Goal: Task Accomplishment & Management: Manage account settings

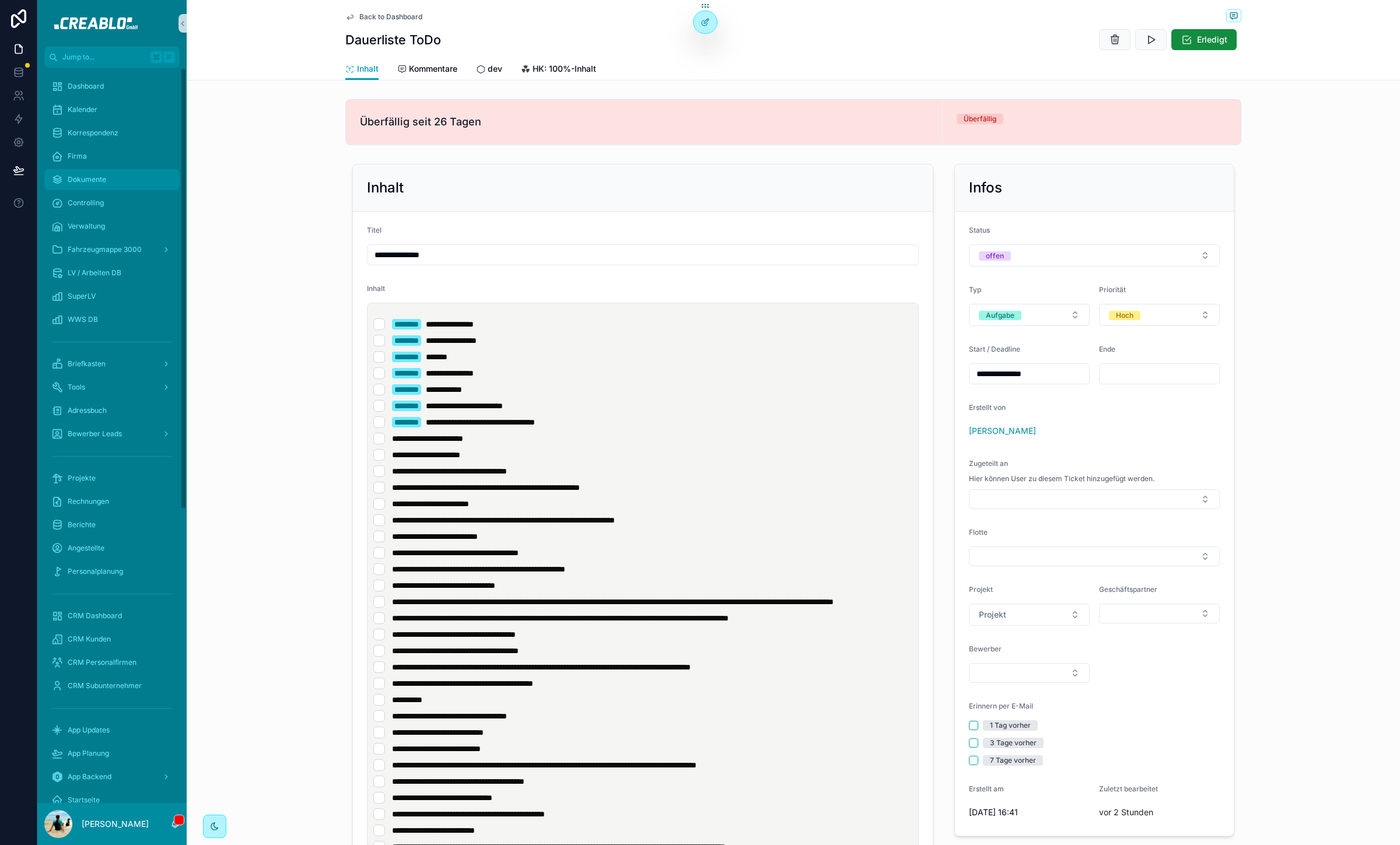
scroll to position [516, 0]
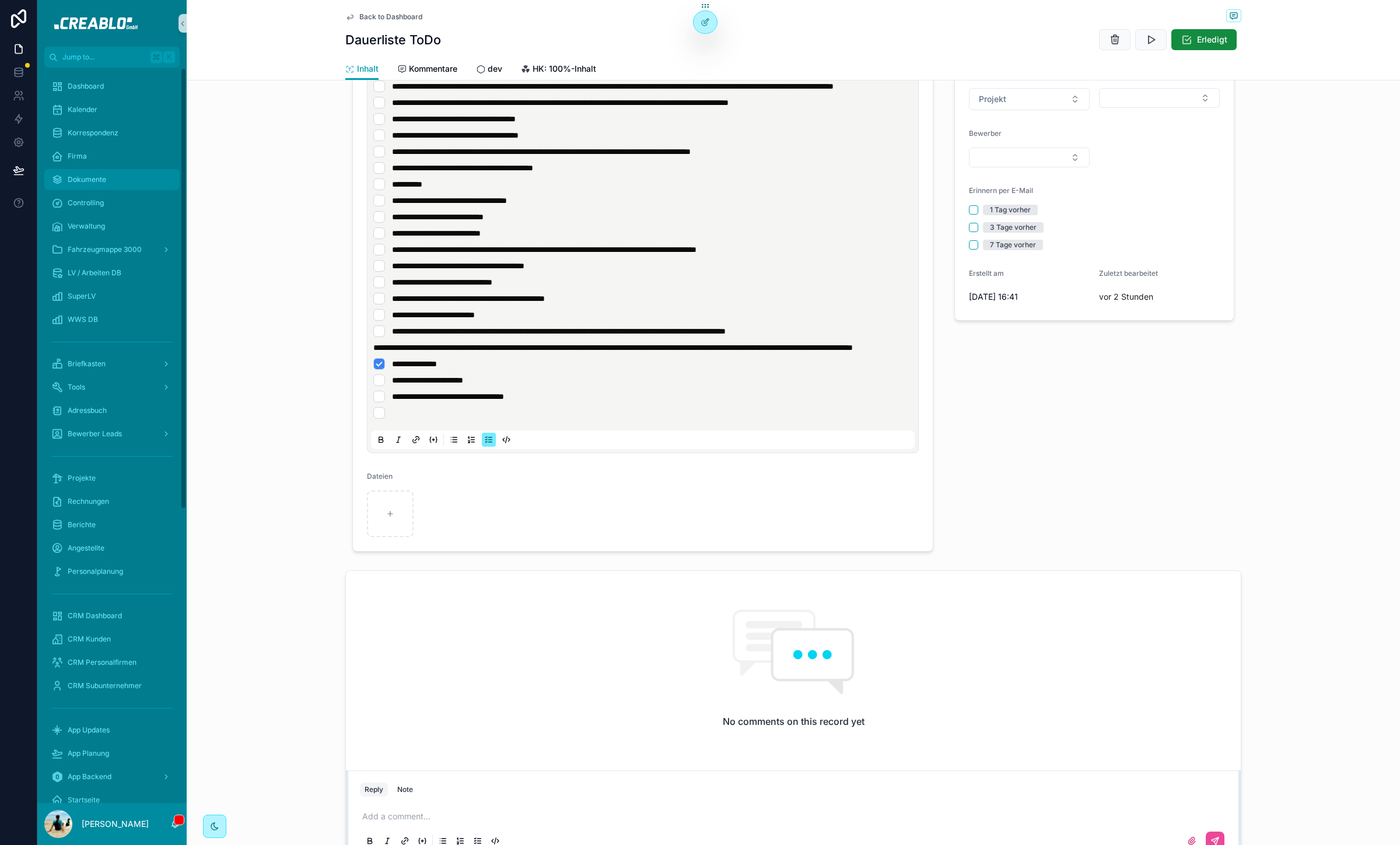
click at [96, 180] on span "Dokumente" at bounding box center [87, 179] width 39 height 9
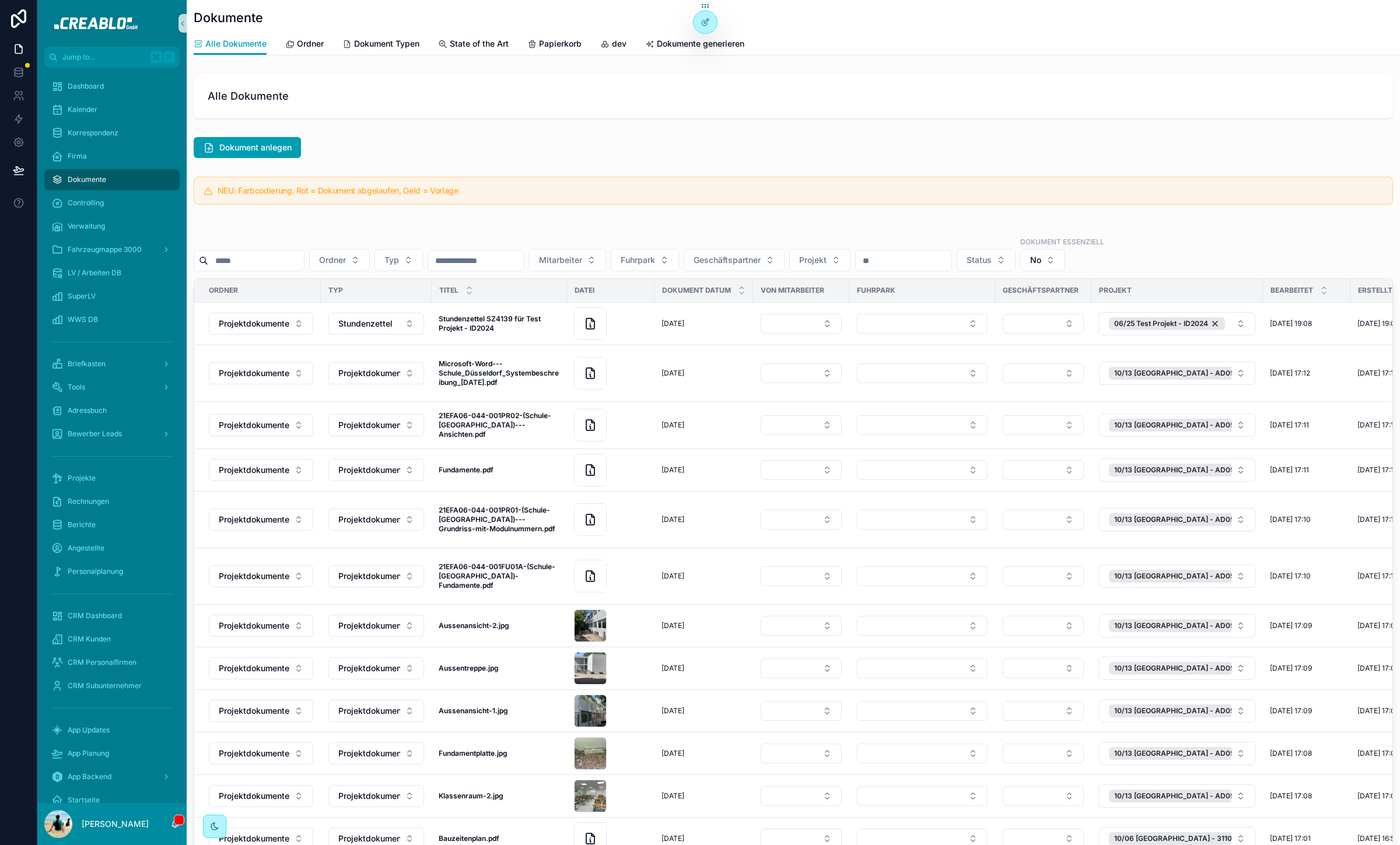
click at [261, 258] on input "scrollable content" at bounding box center [256, 261] width 96 height 16
type input "*"
type input "********"
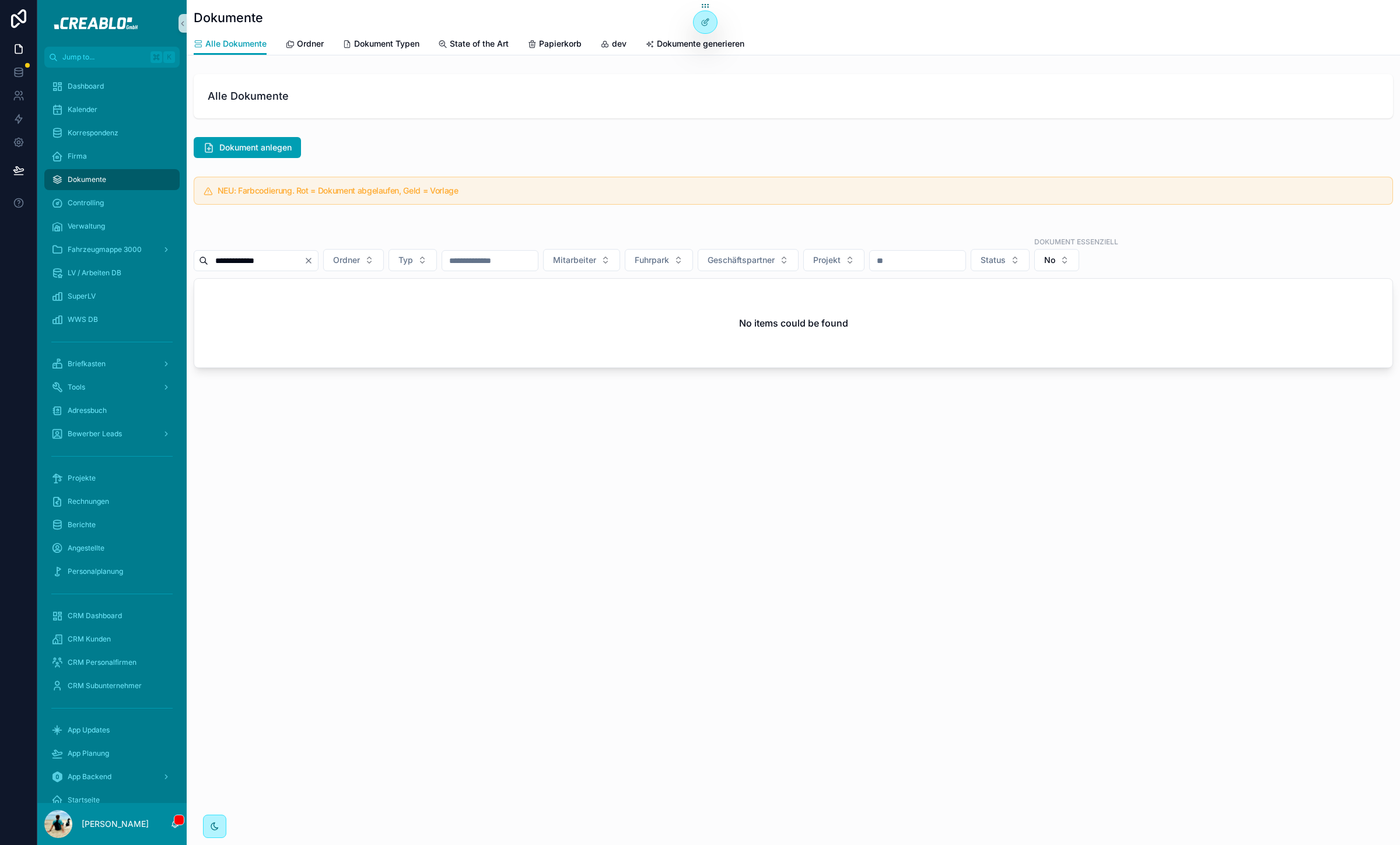
click at [262, 262] on input "**********" at bounding box center [256, 261] width 96 height 16
type input "*****"
click at [700, 166] on div "Alle Dokumente Dokument anlegen NEU: Farbcodierung. Rot = Dokument abgelaufen, …" at bounding box center [793, 202] width 1214 height 266
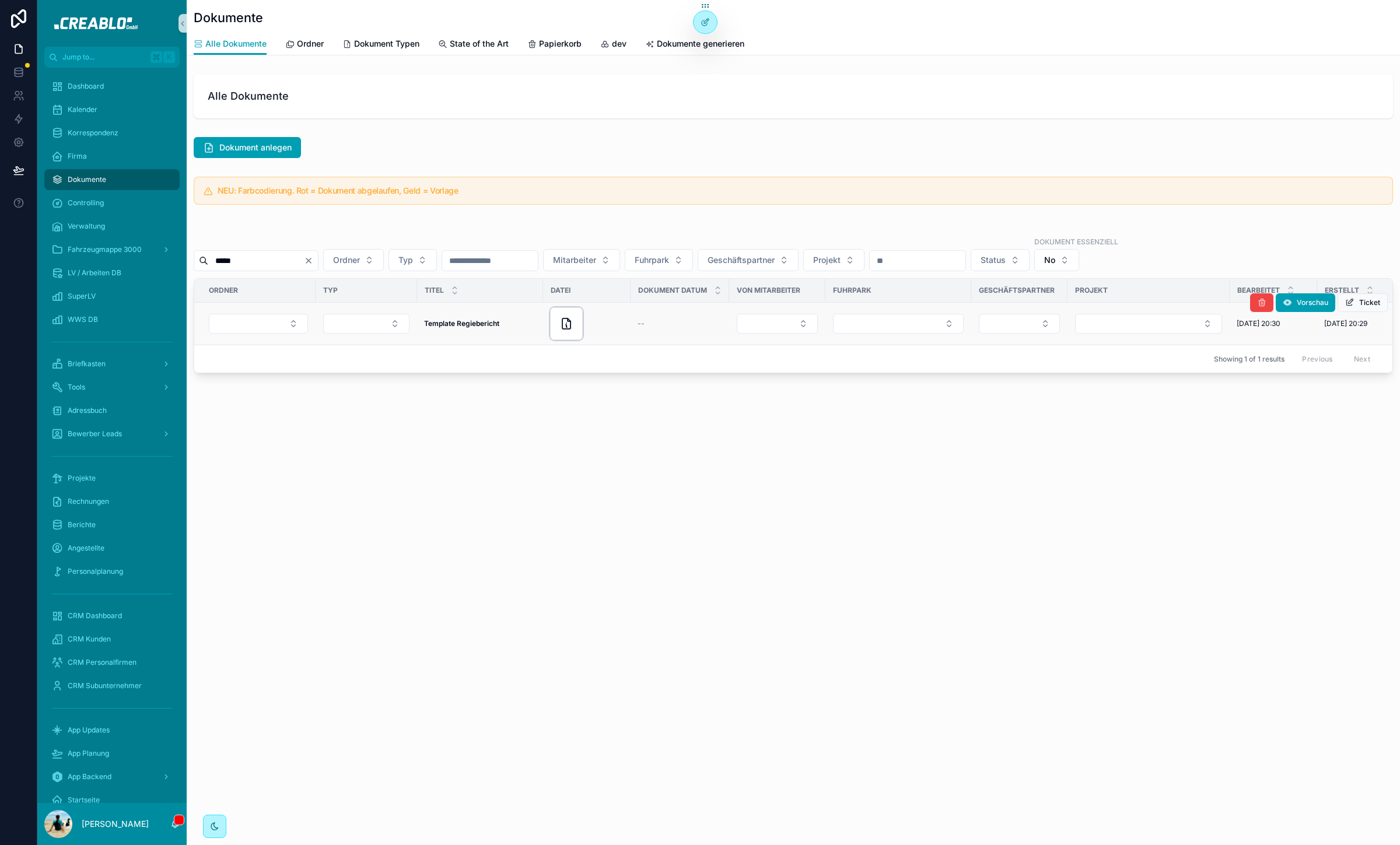
click at [562, 324] on icon "scrollable content" at bounding box center [567, 323] width 8 height 10
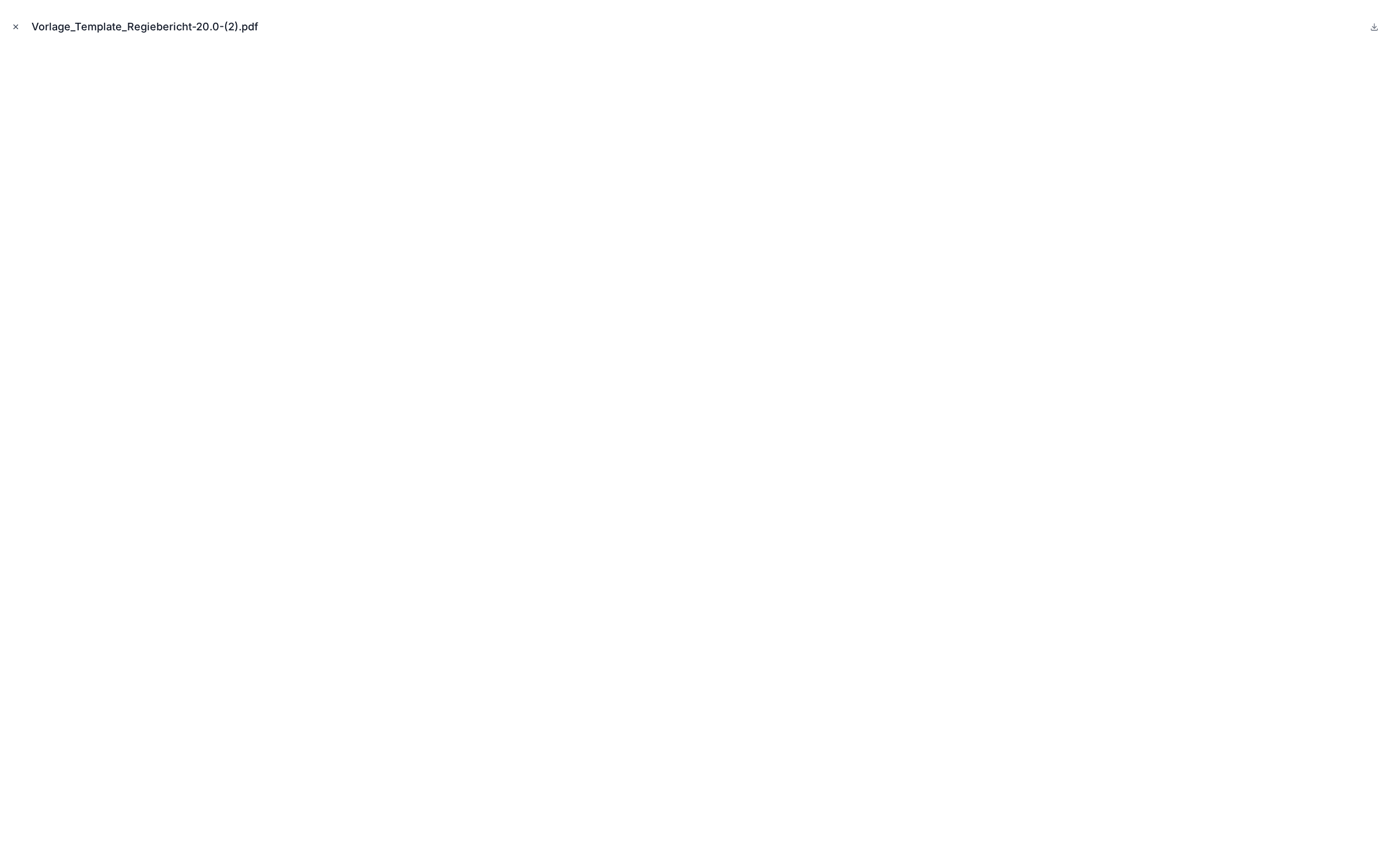
click at [13, 23] on icon "Close modal" at bounding box center [16, 27] width 8 height 8
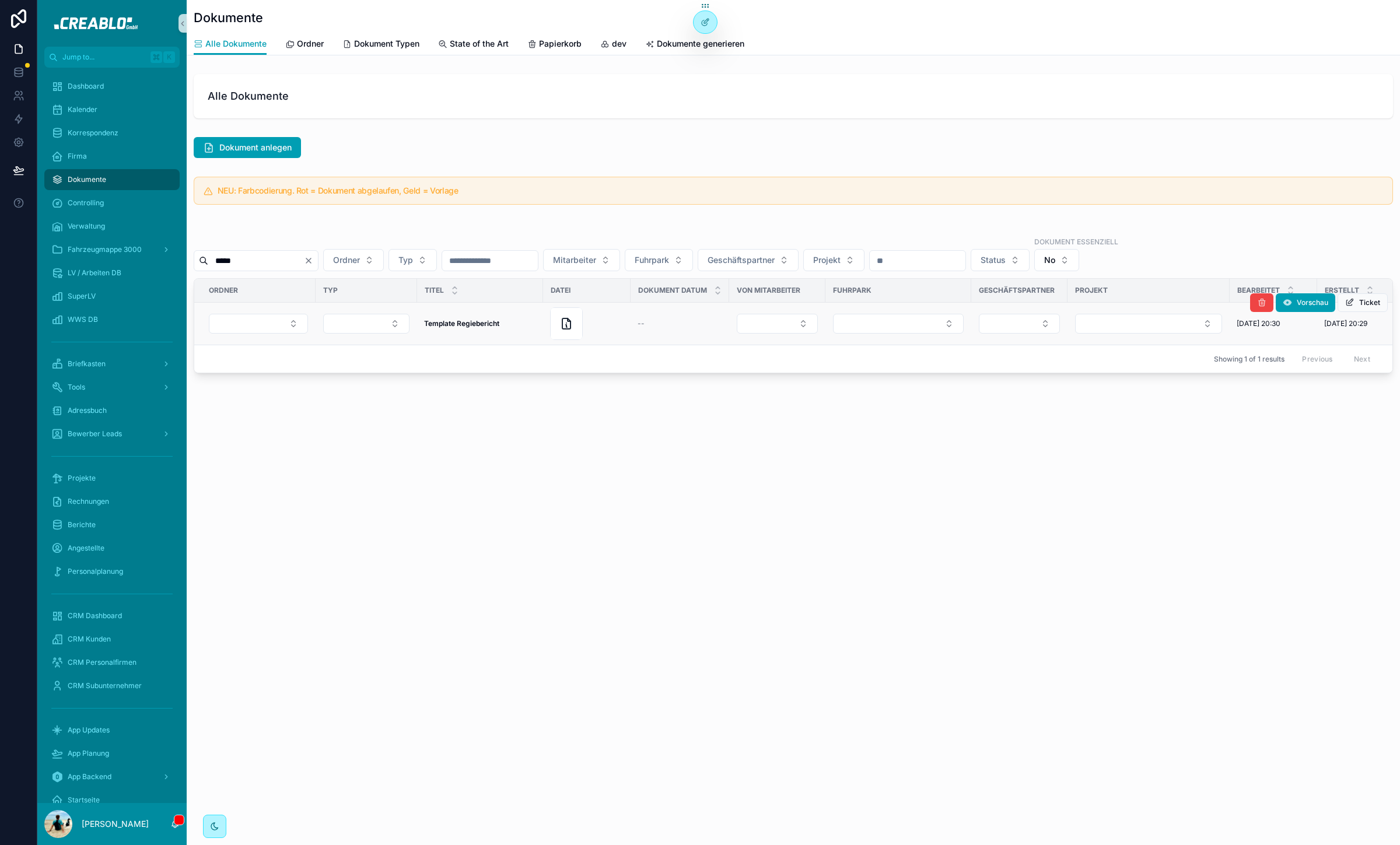
click at [609, 331] on div "scrollable content" at bounding box center [587, 323] width 74 height 33
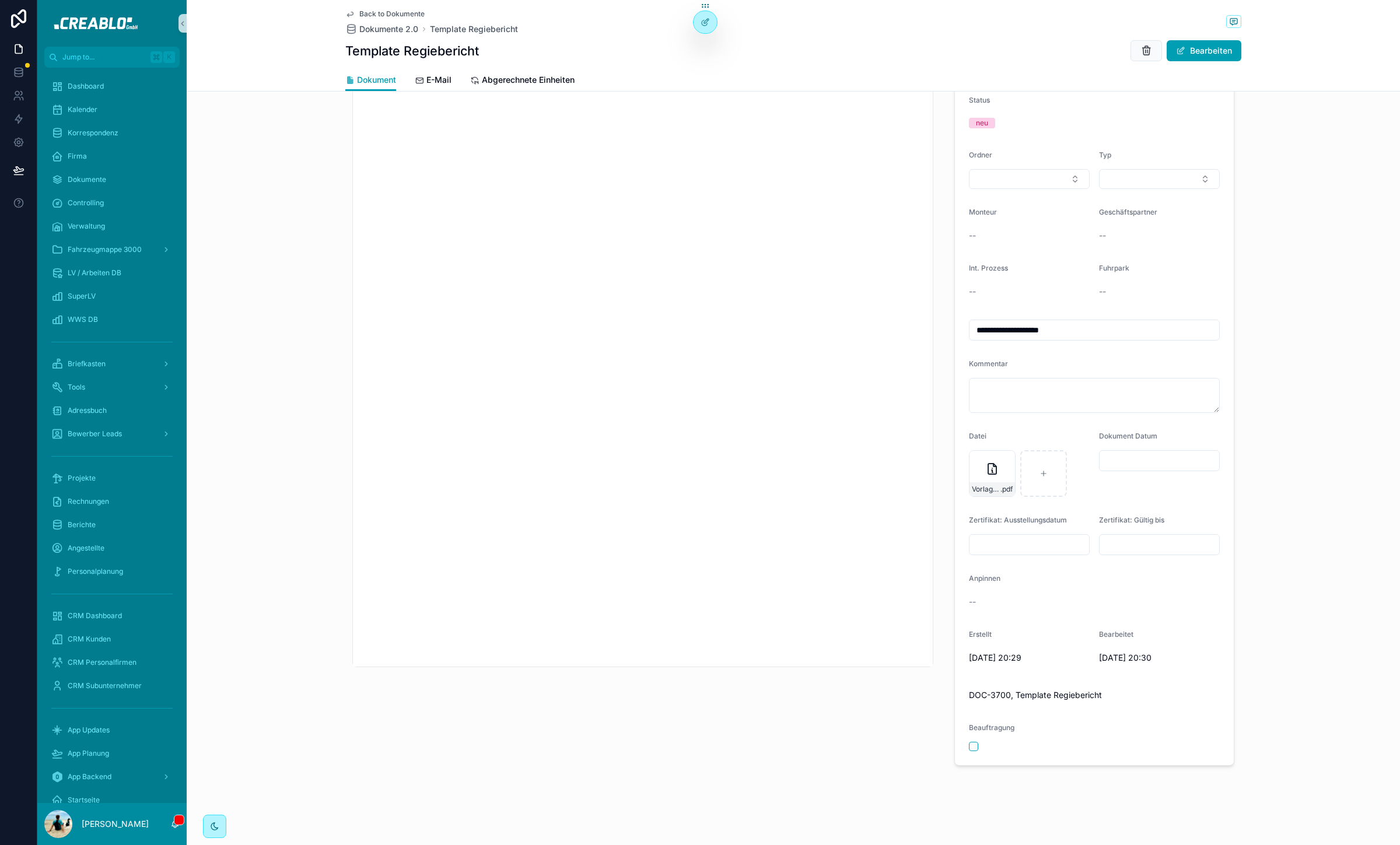
scroll to position [479, 0]
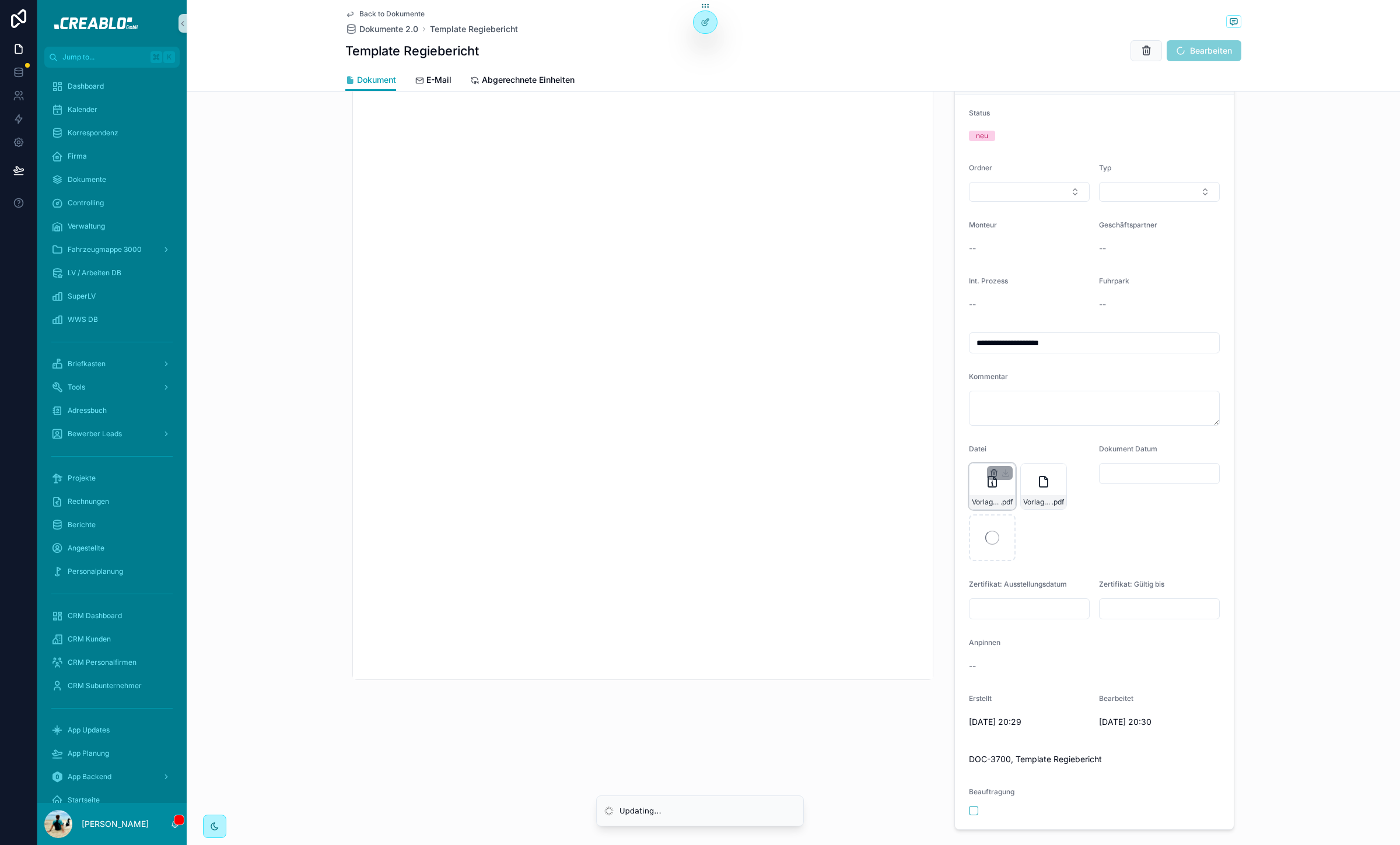
click at [990, 475] on icon "scrollable content" at bounding box center [994, 472] width 9 height 9
click at [1011, 452] on icon "scrollable content" at bounding box center [1013, 452] width 9 height 9
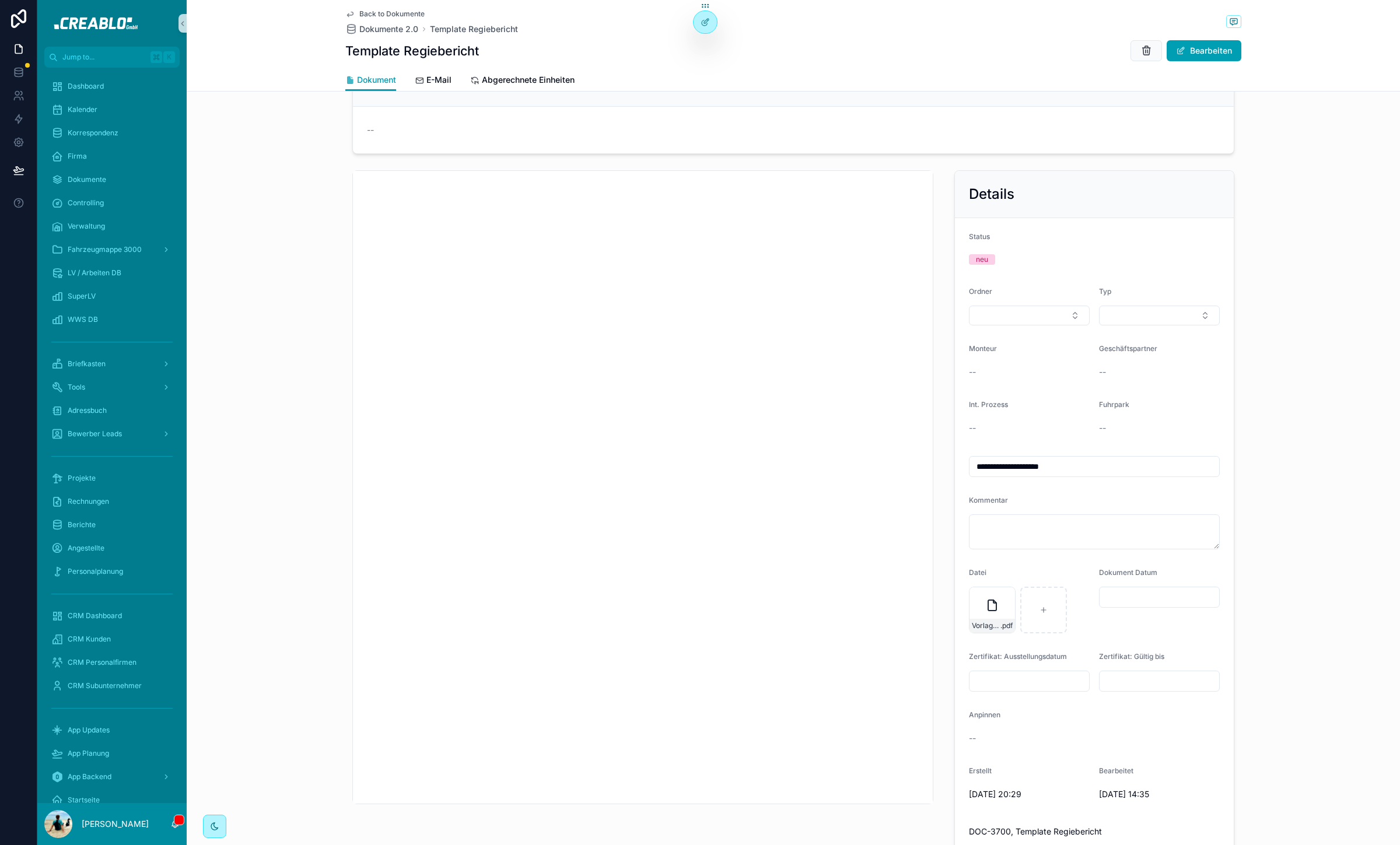
scroll to position [63, 0]
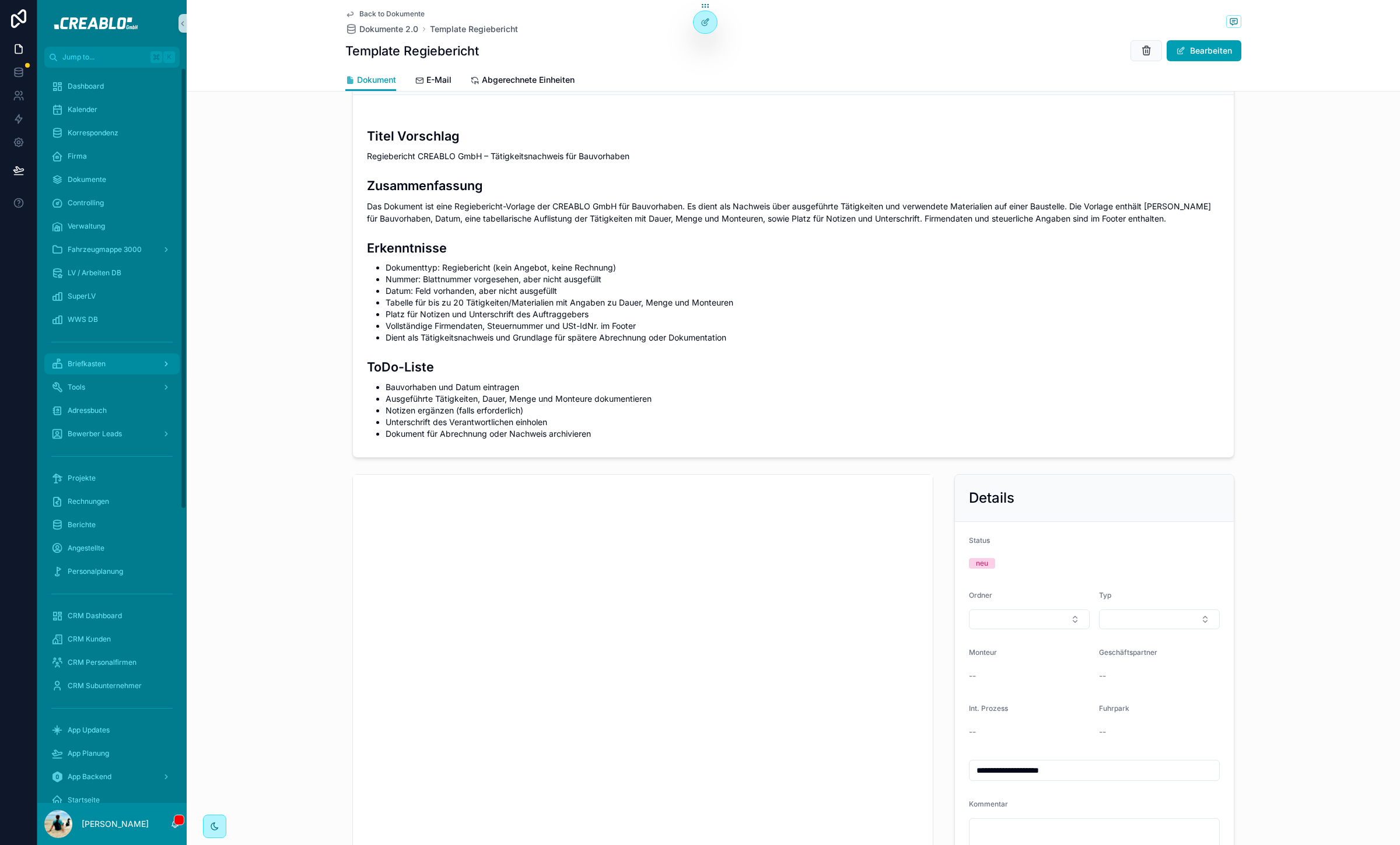
click at [83, 369] on div "Briefkasten" at bounding box center [112, 364] width 121 height 19
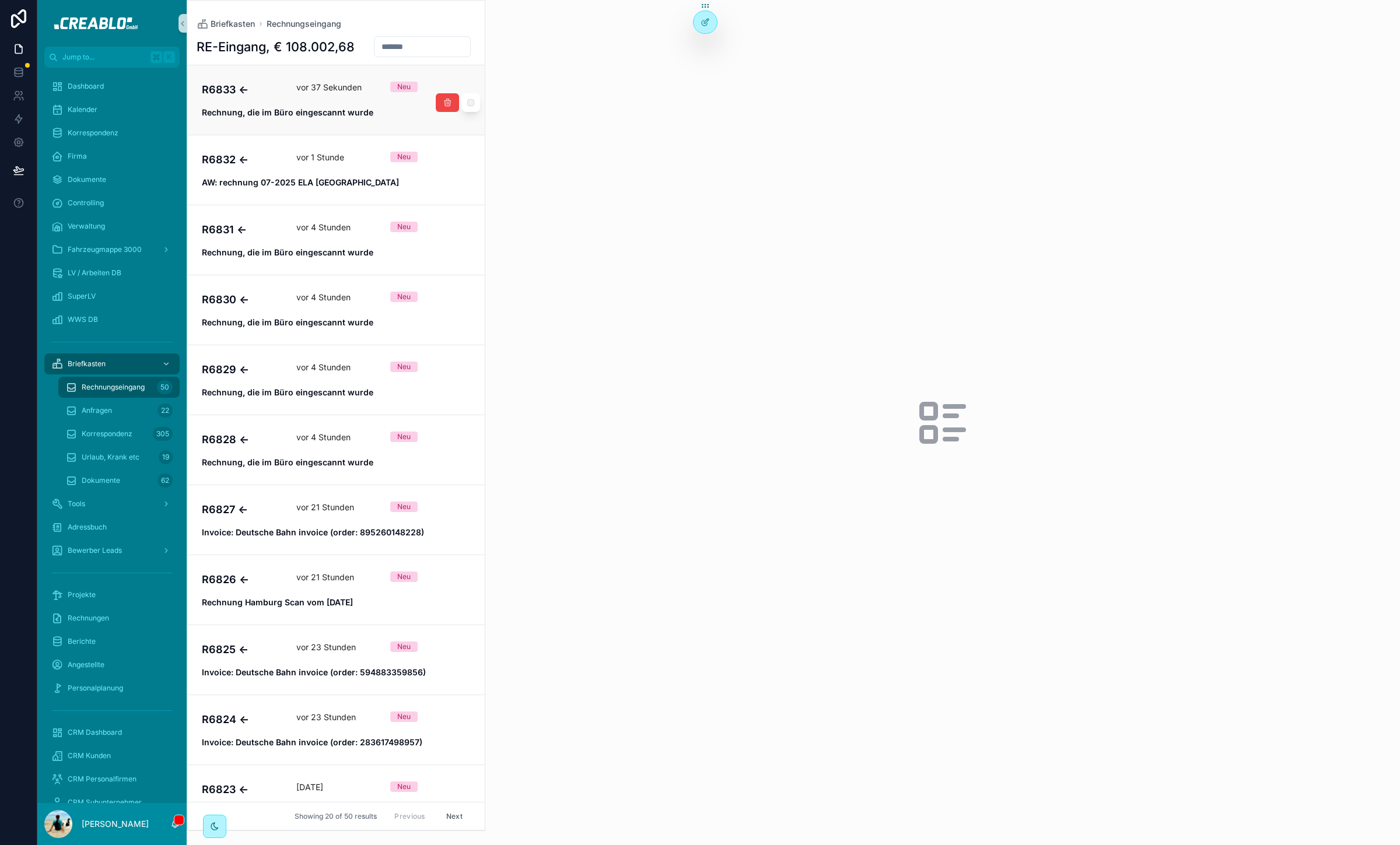
click at [301, 116] on strong "Rechnung, die im Büro eingescannt wurde" at bounding box center [287, 112] width 171 height 10
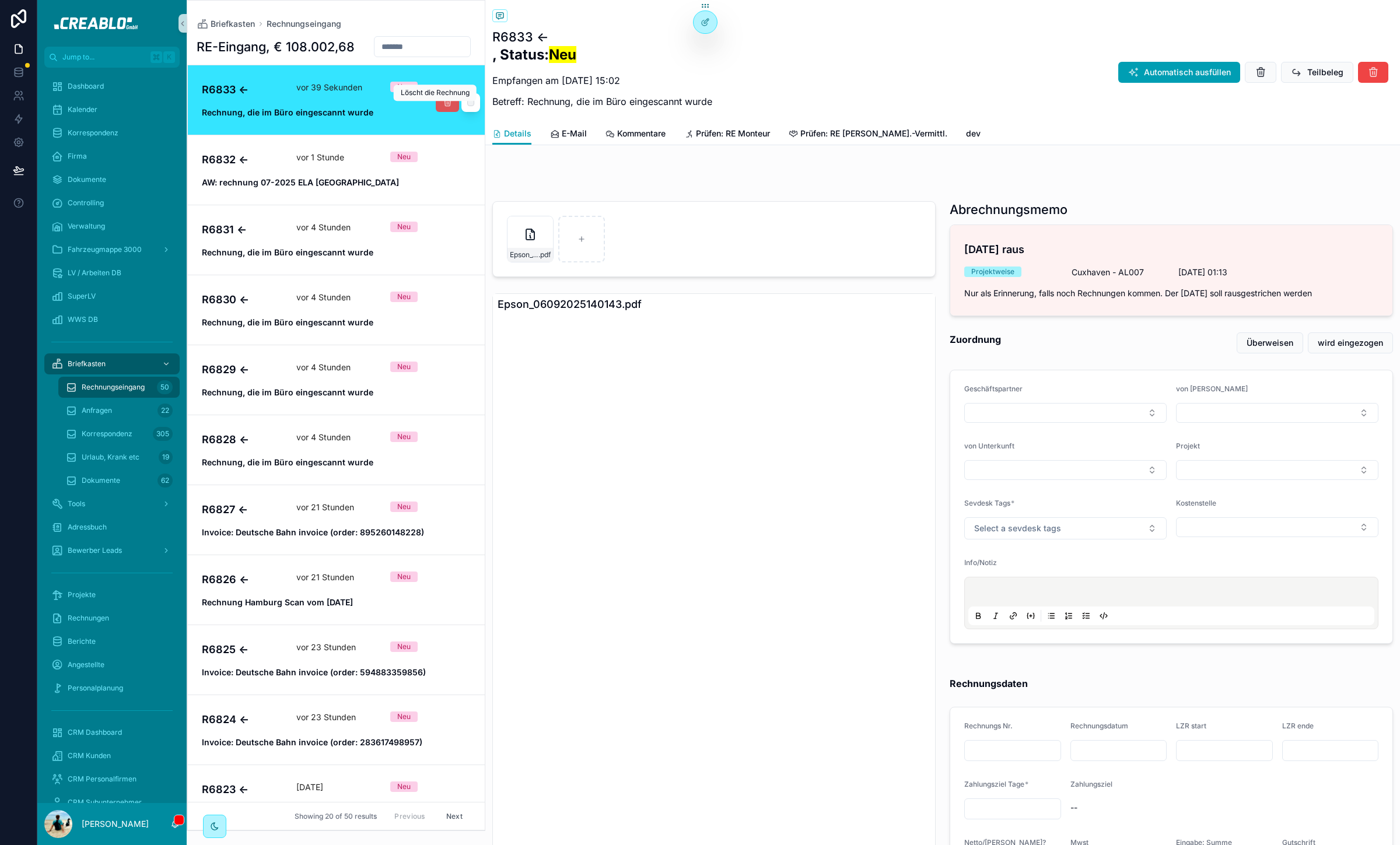
click at [443, 106] on icon "scrollable content" at bounding box center [447, 102] width 9 height 9
click at [92, 484] on span "Dokumente" at bounding box center [101, 480] width 39 height 9
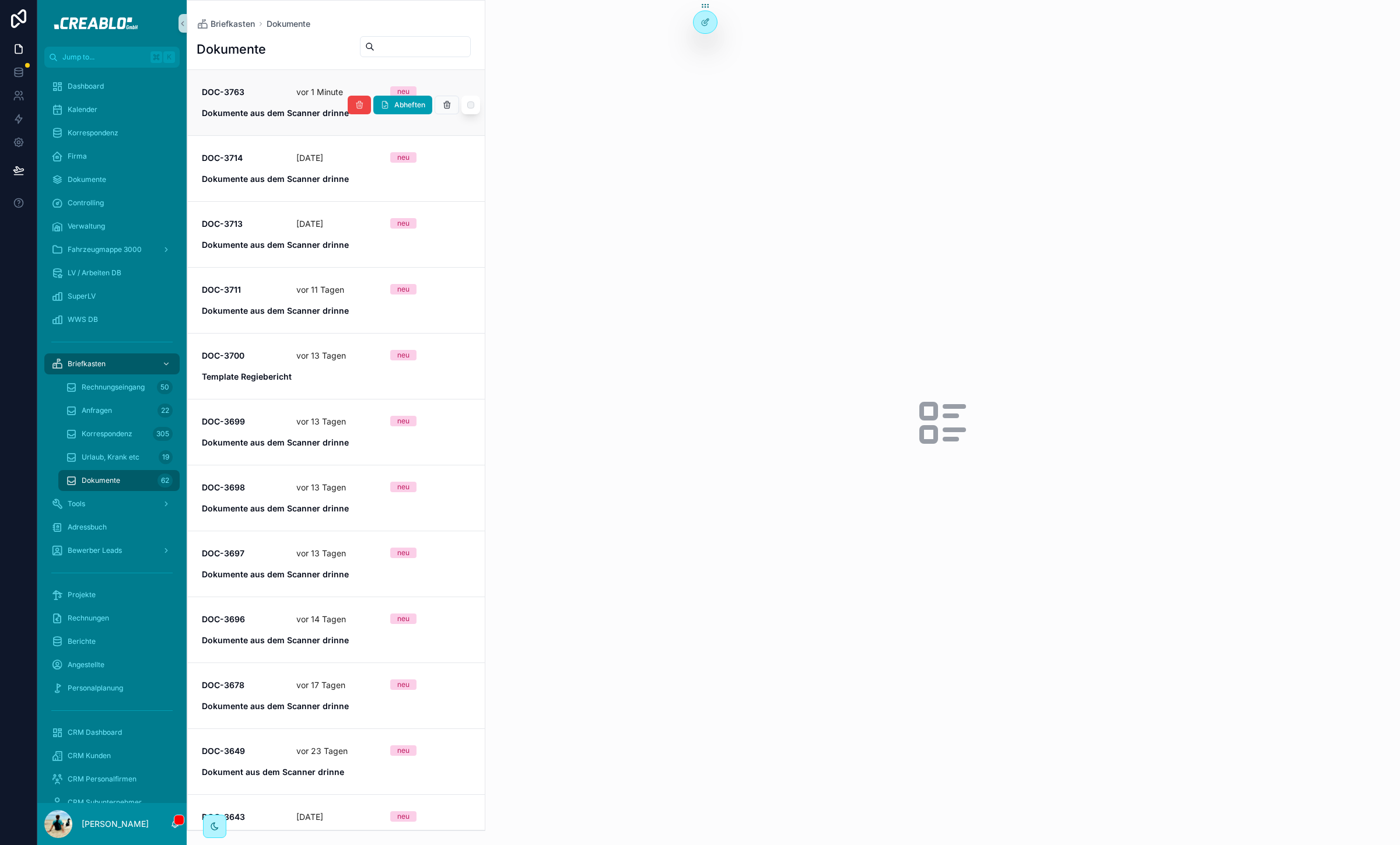
click at [288, 118] on strong "Dokumente aus dem Scanner drinne" at bounding box center [275, 113] width 147 height 10
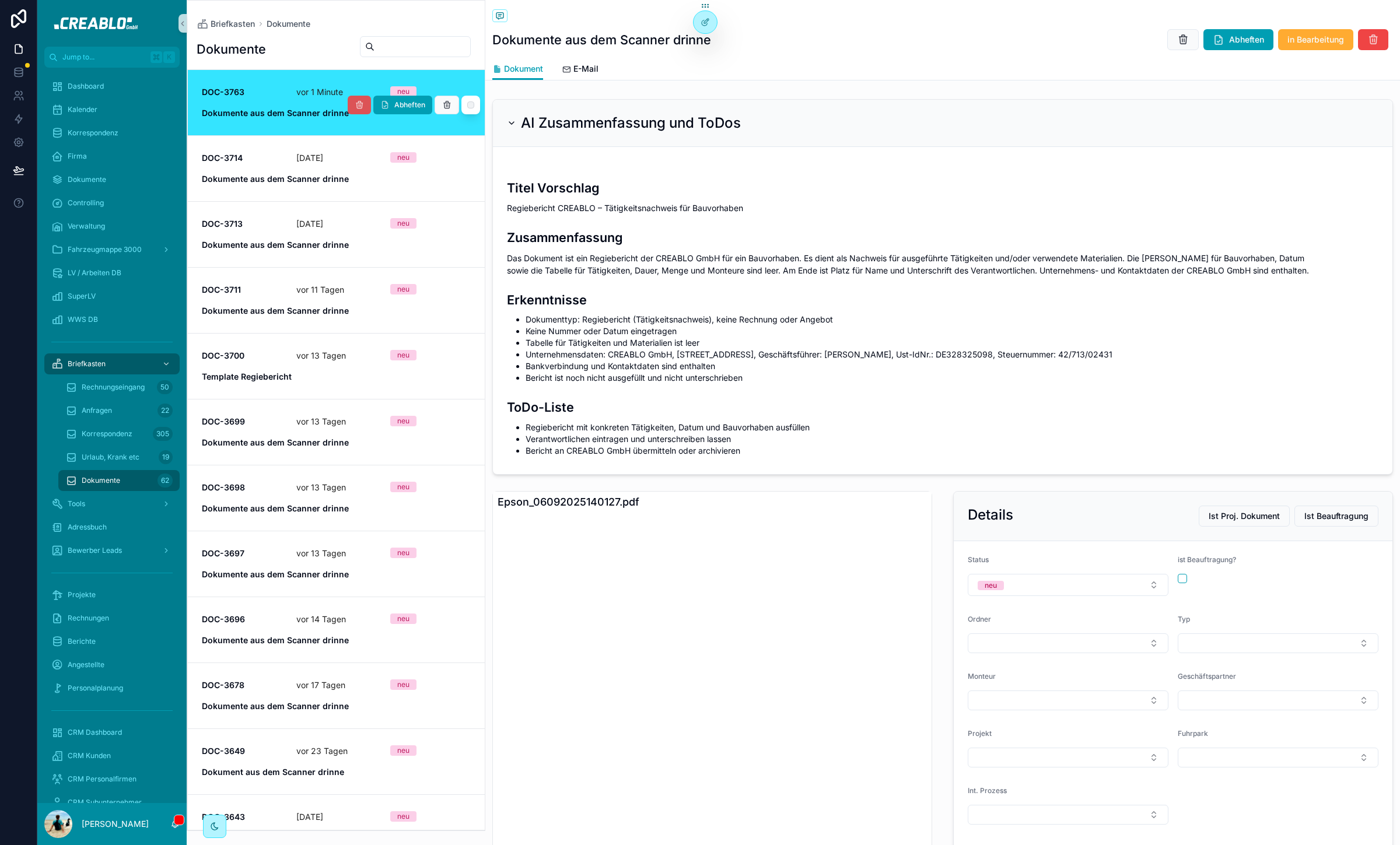
click at [355, 107] on icon "scrollable content" at bounding box center [359, 104] width 9 height 9
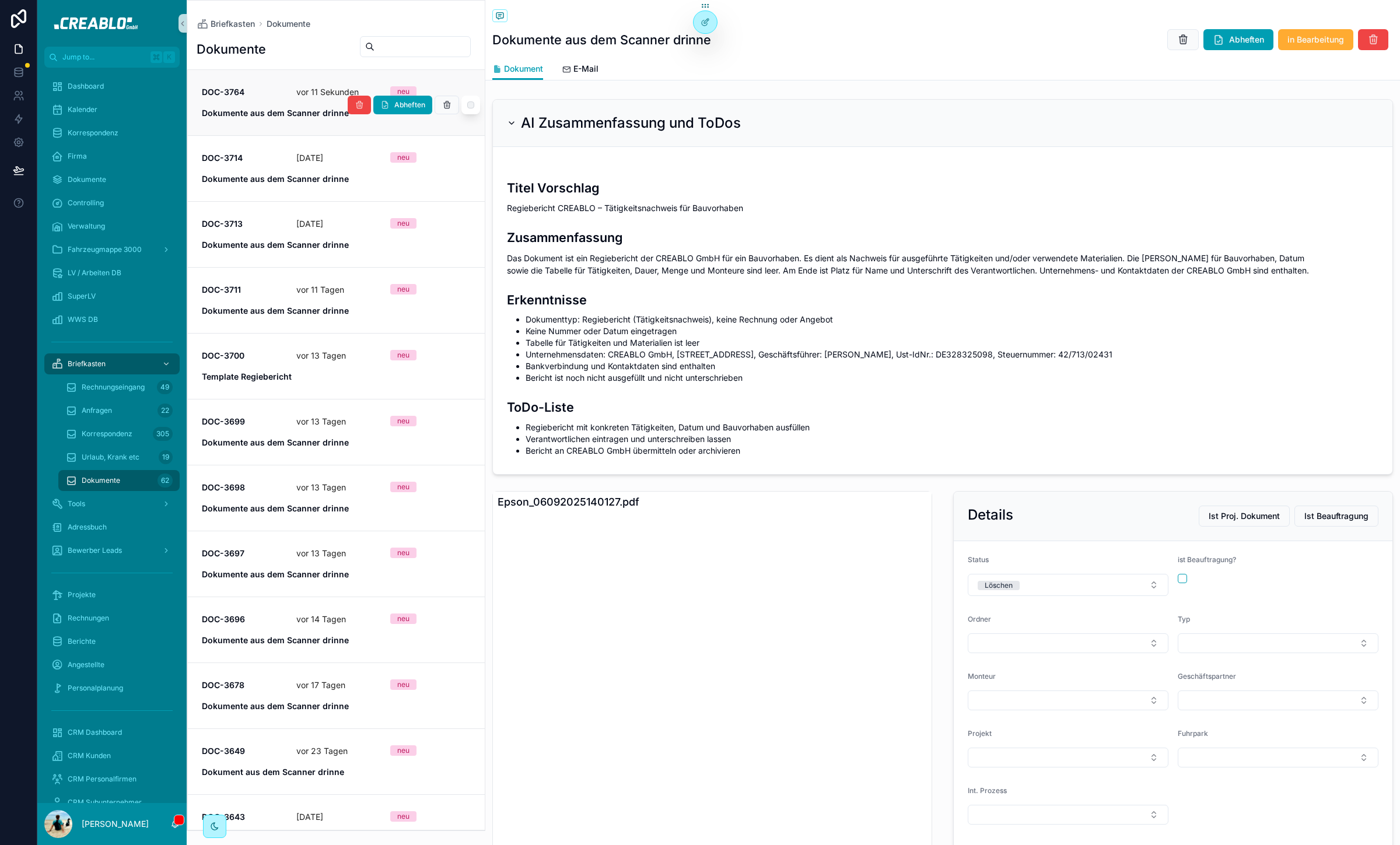
click at [387, 99] on button "Abheften" at bounding box center [403, 105] width 59 height 19
click at [285, 112] on strong "Dokumente aus dem Scanner drinne" at bounding box center [275, 113] width 147 height 10
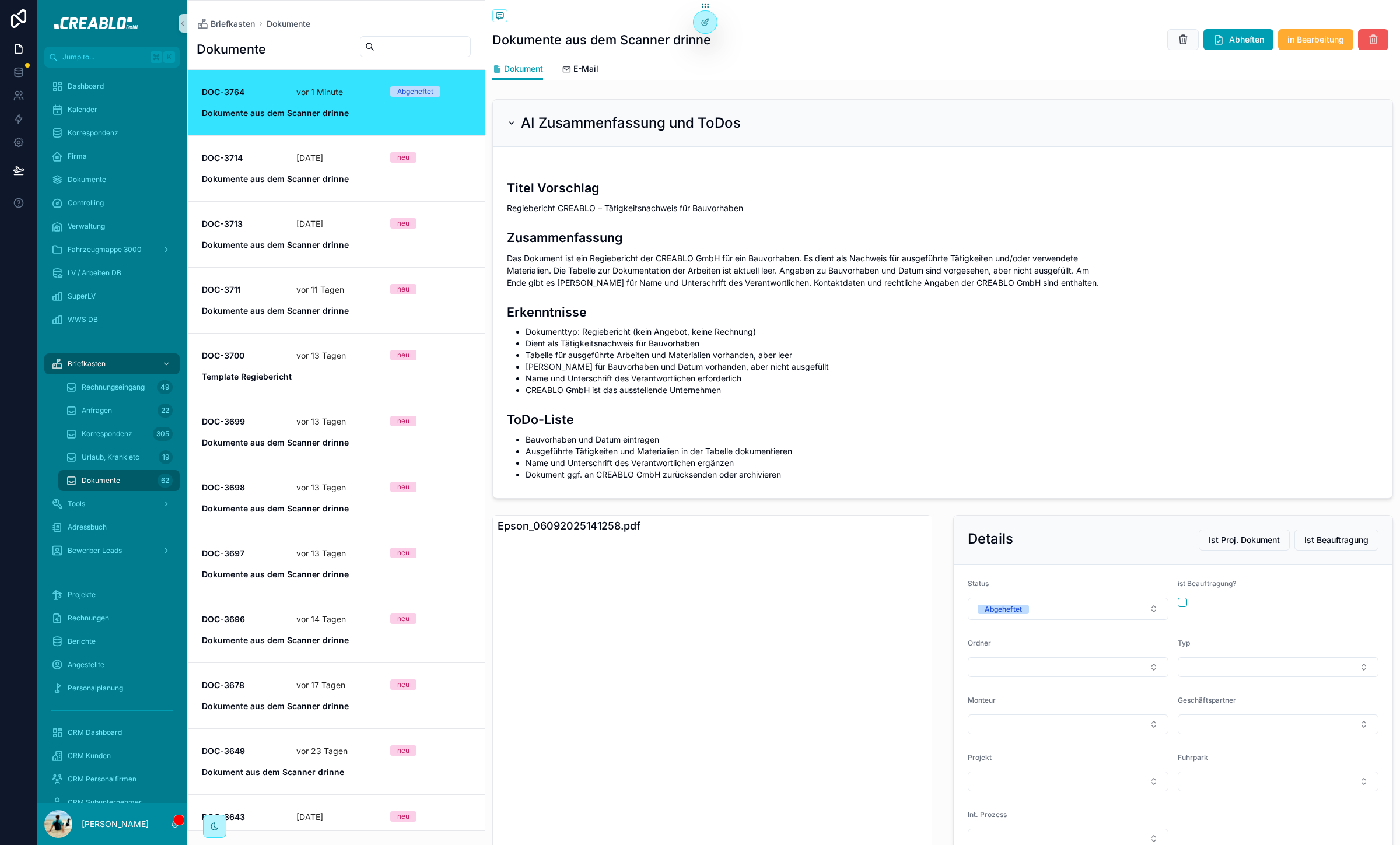
click at [1367, 41] on icon "scrollable content" at bounding box center [1373, 39] width 11 height 11
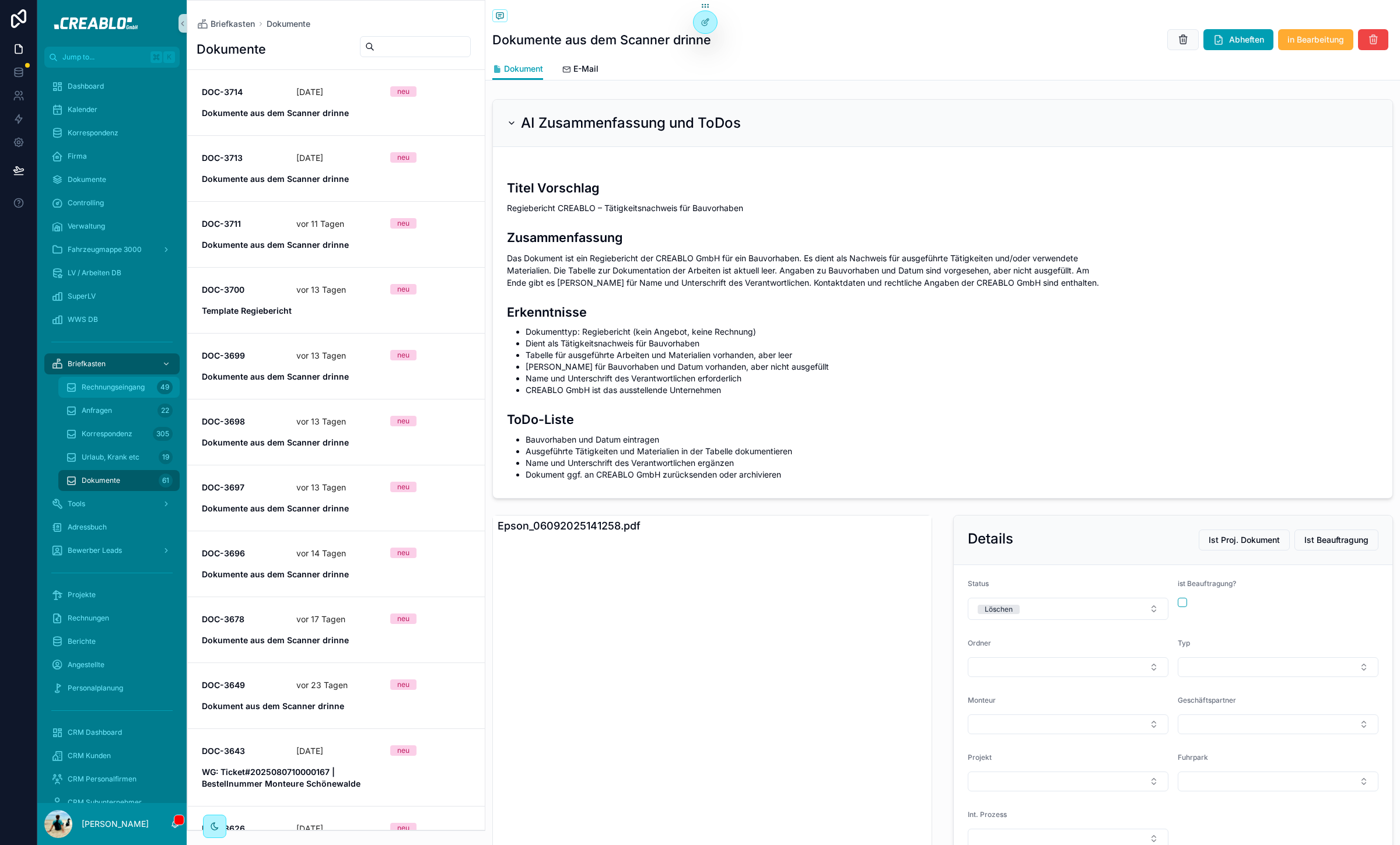
click at [112, 391] on span "Rechnungseingang" at bounding box center [113, 387] width 63 height 9
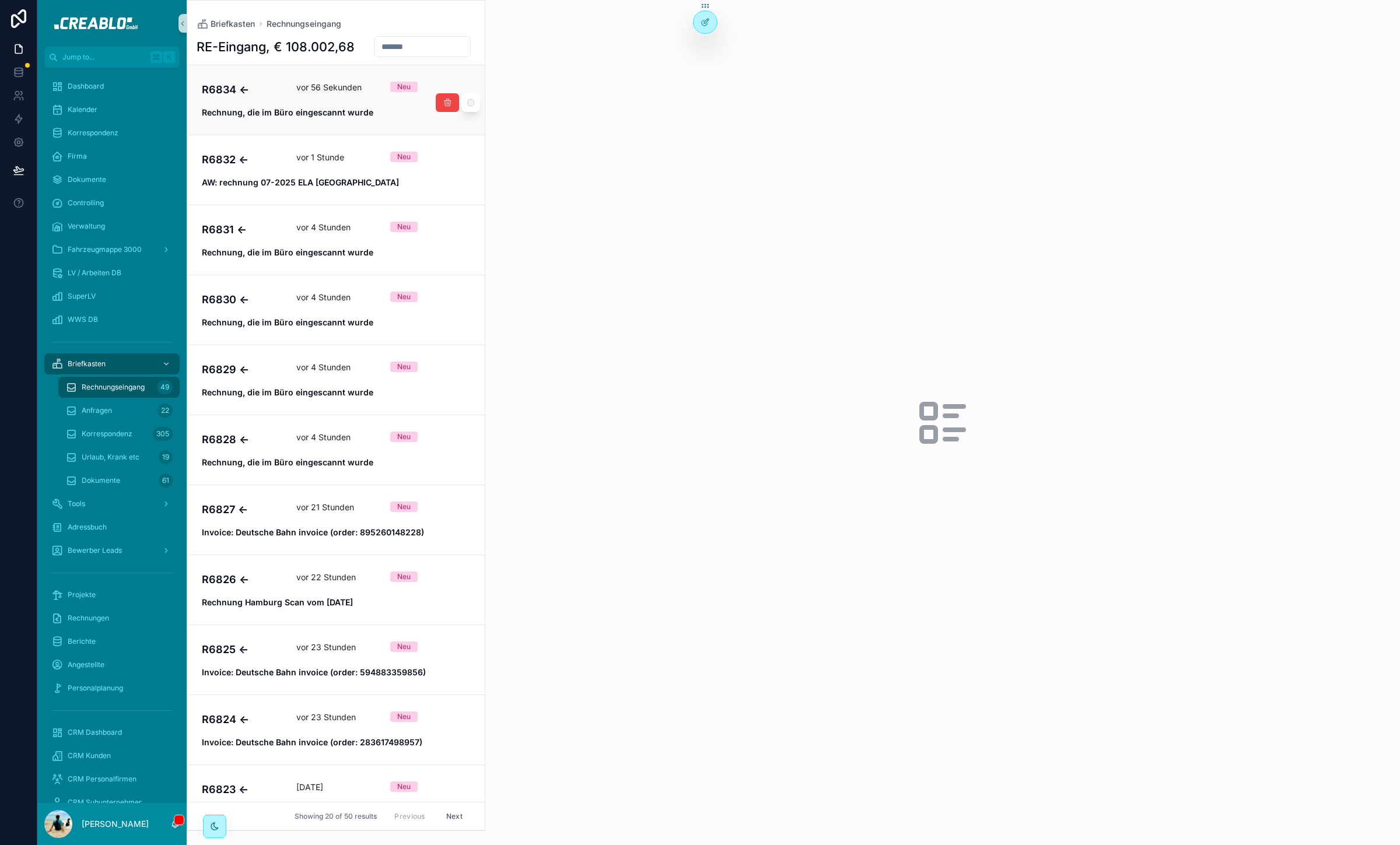
click at [262, 84] on link "R6834 ← vor 56 Sekunden Neu Rechnung, die im Büro eingescannt wurde" at bounding box center [336, 100] width 297 height 69
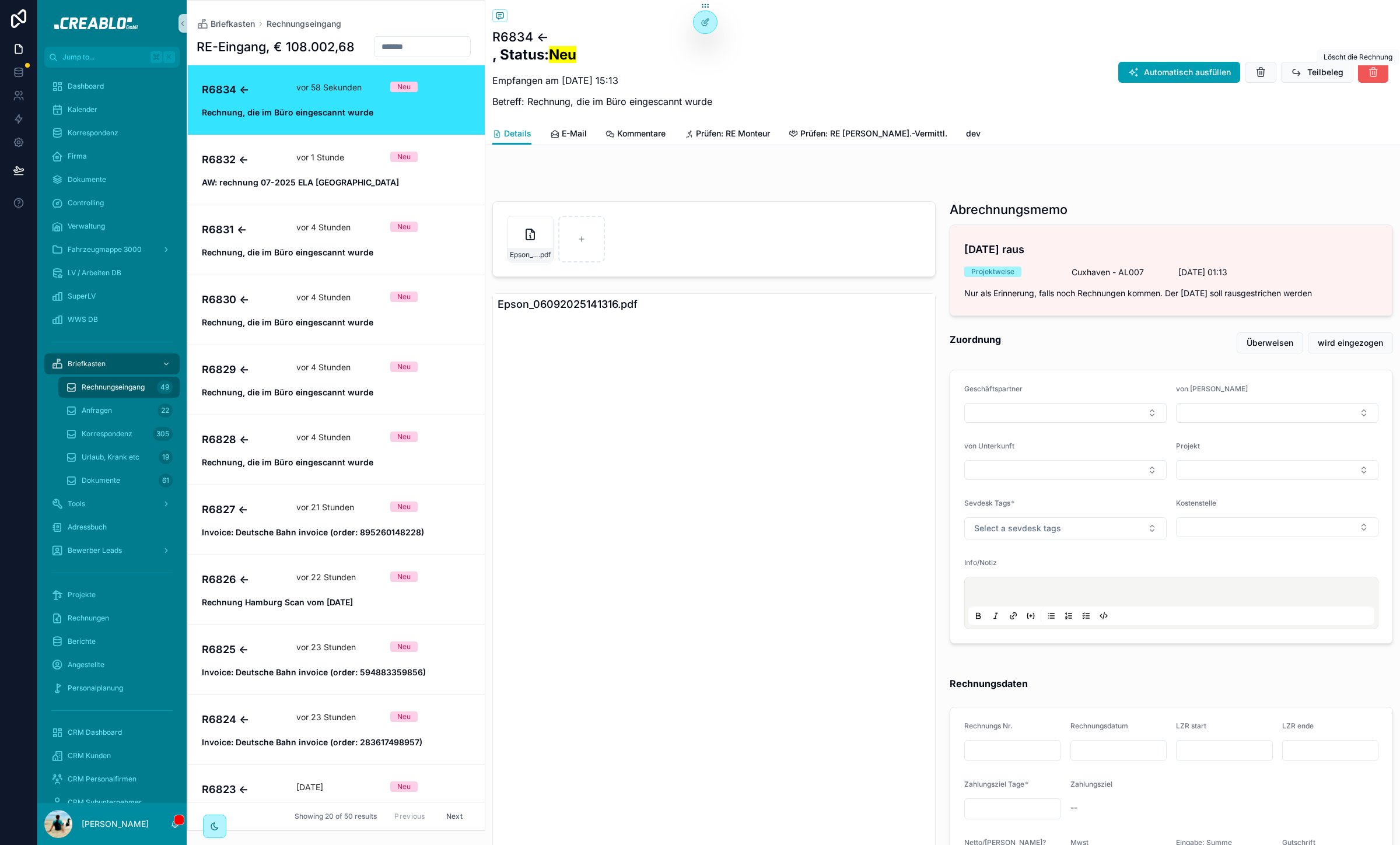
click at [1367, 71] on icon "scrollable content" at bounding box center [1373, 72] width 11 height 11
